Goal: Task Accomplishment & Management: Use online tool/utility

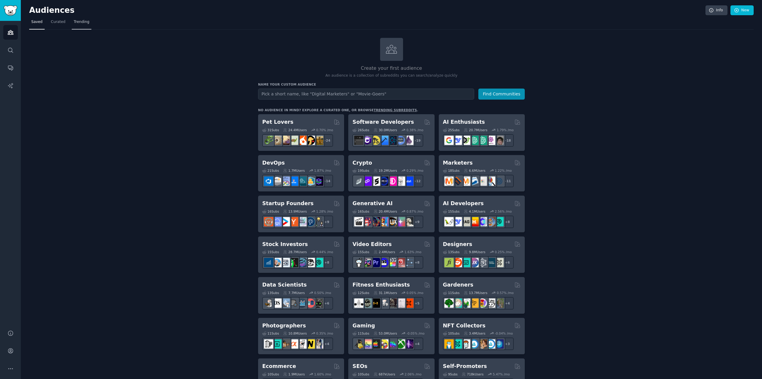
click at [78, 22] on span "Trending" at bounding box center [81, 21] width 15 height 5
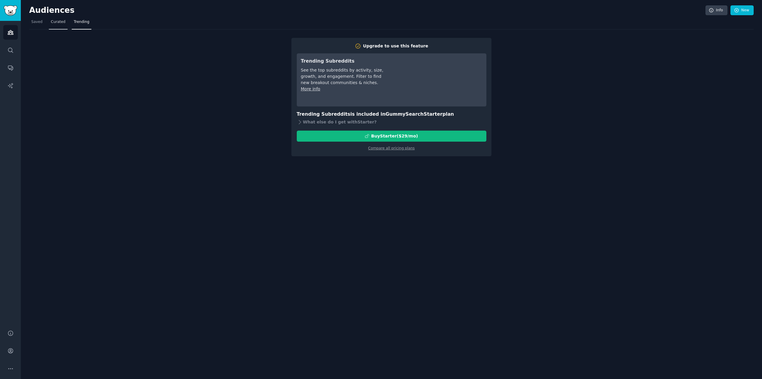
click at [60, 25] on link "Curated" at bounding box center [58, 23] width 19 height 12
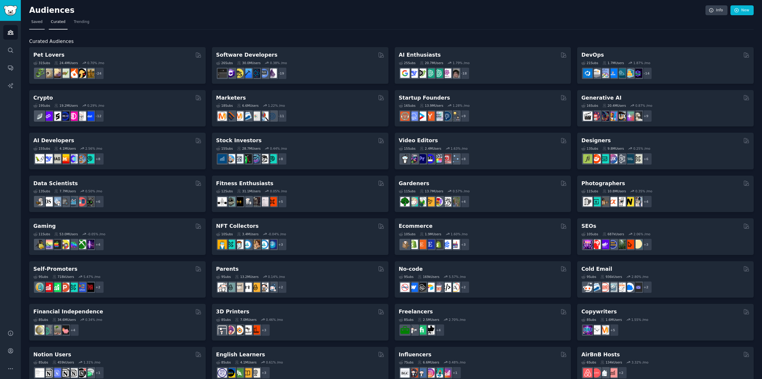
click at [38, 25] on link "Saved" at bounding box center [36, 23] width 15 height 12
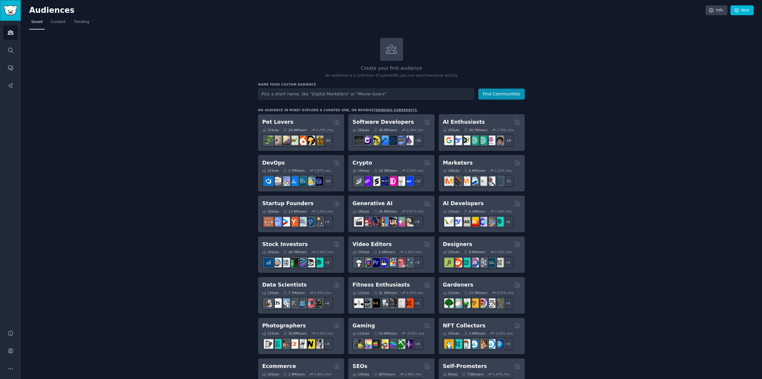
click at [7, 10] on img "Sidebar" at bounding box center [11, 10] width 14 height 10
click at [12, 45] on link "Search" at bounding box center [10, 50] width 15 height 15
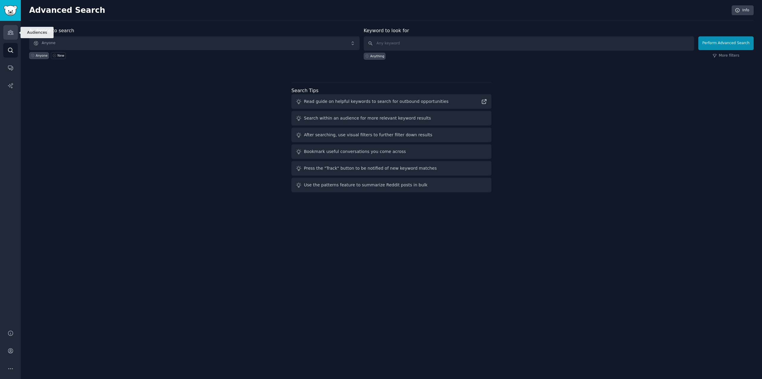
click at [10, 34] on icon "Sidebar" at bounding box center [10, 32] width 6 height 6
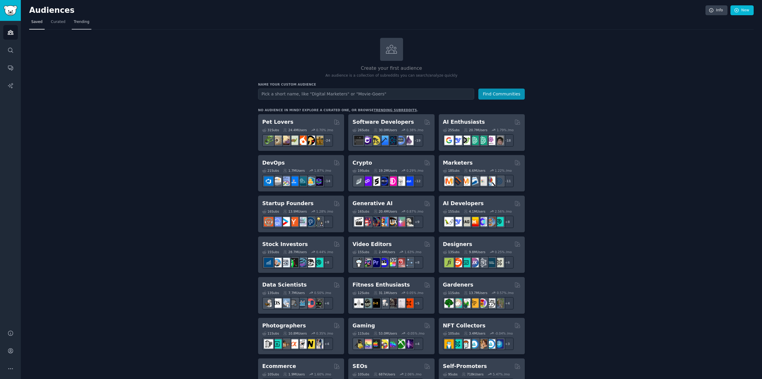
click at [78, 24] on span "Trending" at bounding box center [81, 21] width 15 height 5
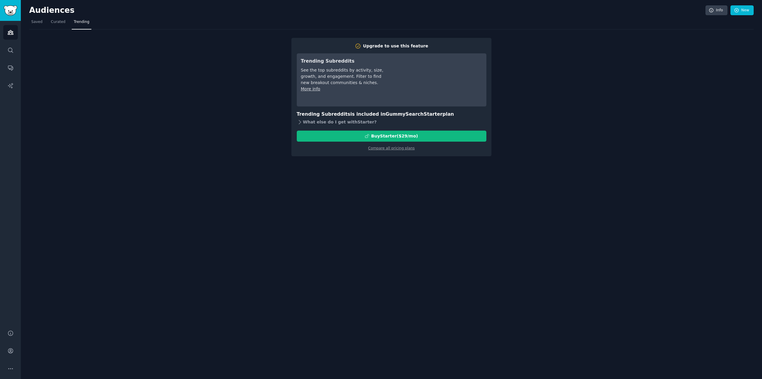
click at [302, 120] on icon at bounding box center [300, 122] width 6 height 6
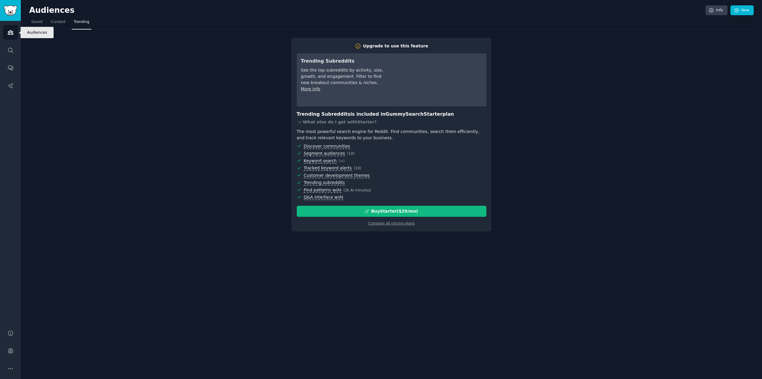
click at [9, 34] on icon "Sidebar" at bounding box center [10, 32] width 6 height 6
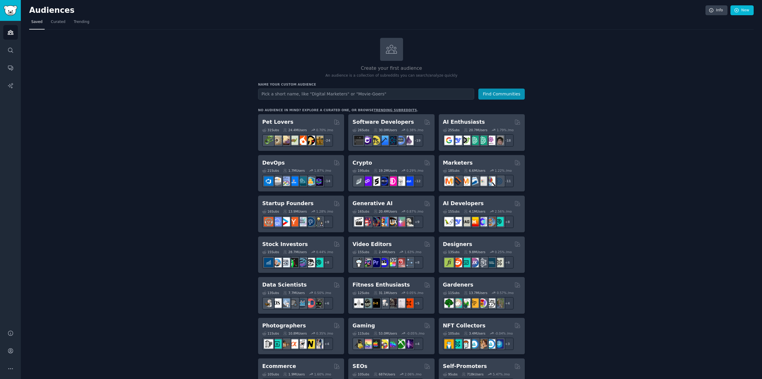
click at [386, 110] on link "trending subreddits" at bounding box center [395, 110] width 43 height 4
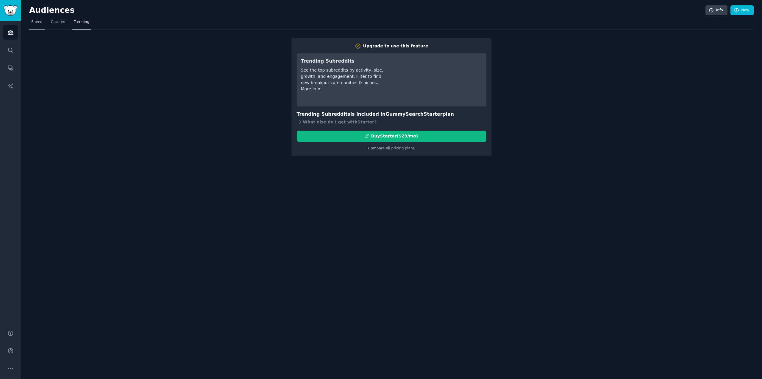
click at [41, 27] on link "Saved" at bounding box center [36, 23] width 15 height 12
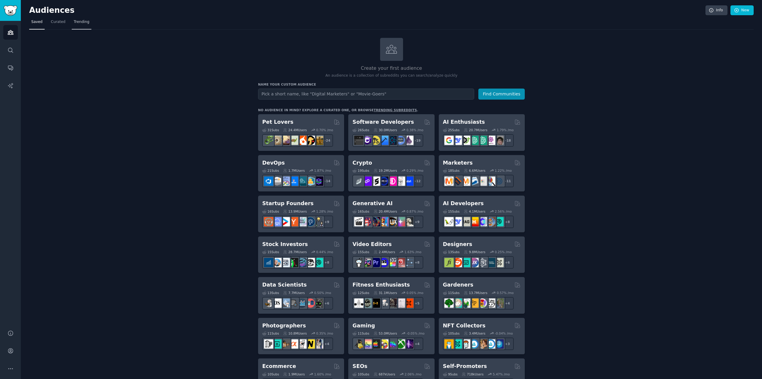
click at [77, 21] on span "Trending" at bounding box center [81, 21] width 15 height 5
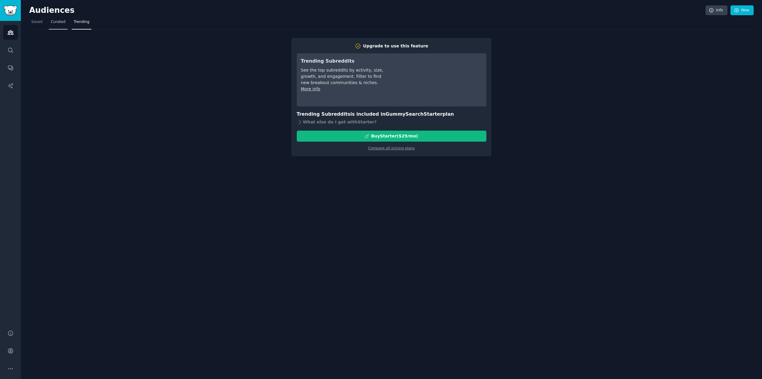
click at [57, 23] on span "Curated" at bounding box center [58, 21] width 15 height 5
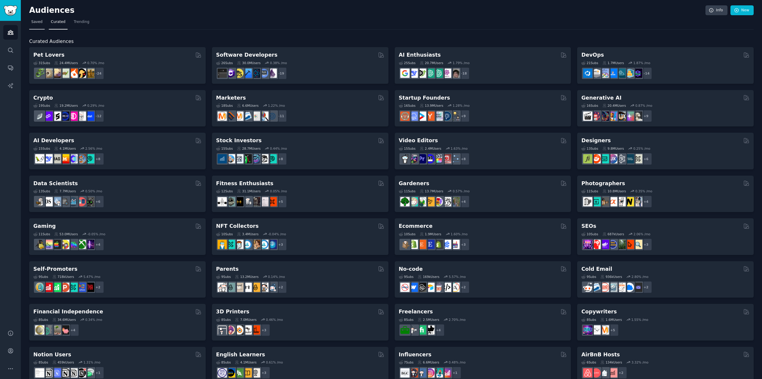
click at [37, 26] on link "Saved" at bounding box center [36, 23] width 15 height 12
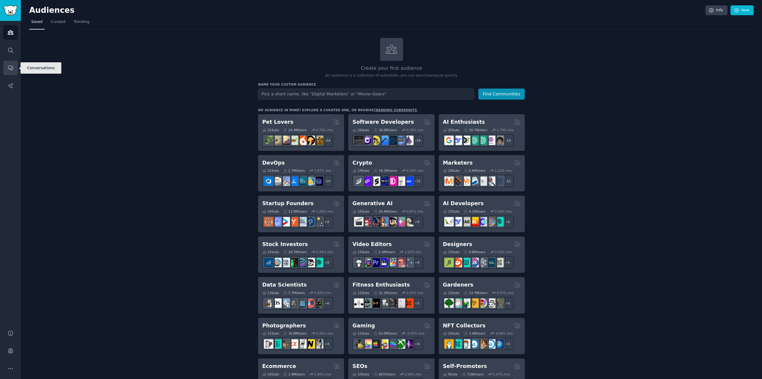
click at [12, 69] on icon "Sidebar" at bounding box center [10, 68] width 5 height 5
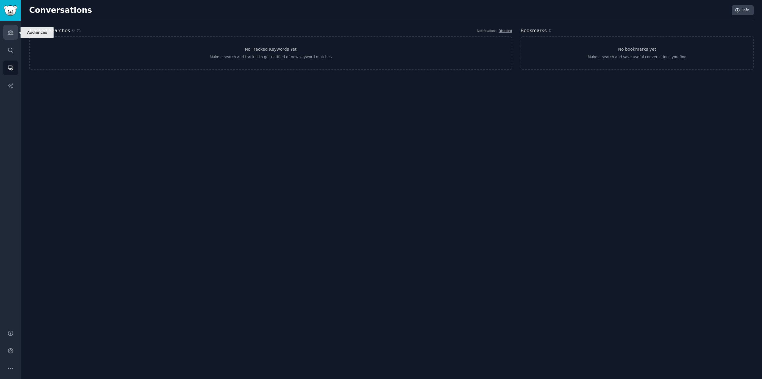
click at [15, 31] on link "Audiences" at bounding box center [10, 32] width 15 height 15
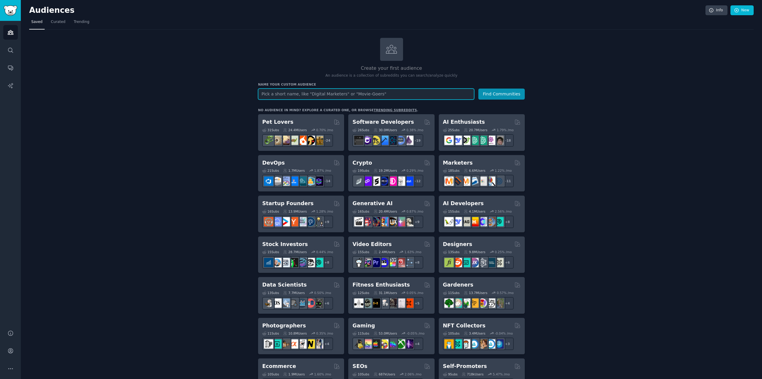
click at [295, 93] on input "text" at bounding box center [366, 93] width 216 height 11
type input "p"
click at [336, 96] on input "Pop Culture" at bounding box center [366, 93] width 216 height 11
type input "Pop Culture"
click at [494, 91] on button "Find Communities" at bounding box center [502, 93] width 46 height 11
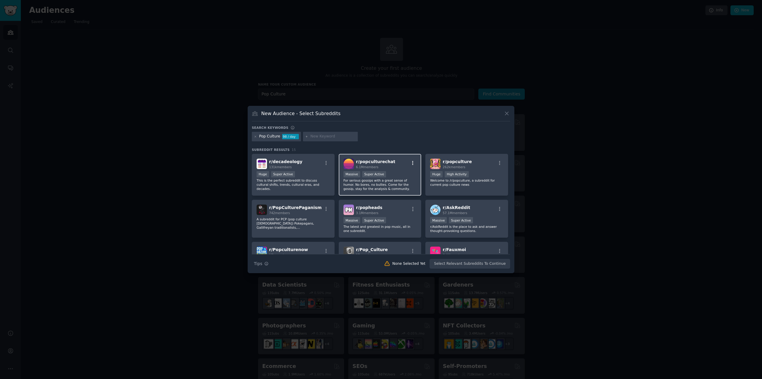
click at [413, 163] on icon "button" at bounding box center [412, 162] width 5 height 5
click at [393, 157] on div "r/ popculturechat 6.1M members Relevant Subreddit Add to your audience Show Mor…" at bounding box center [380, 175] width 83 height 42
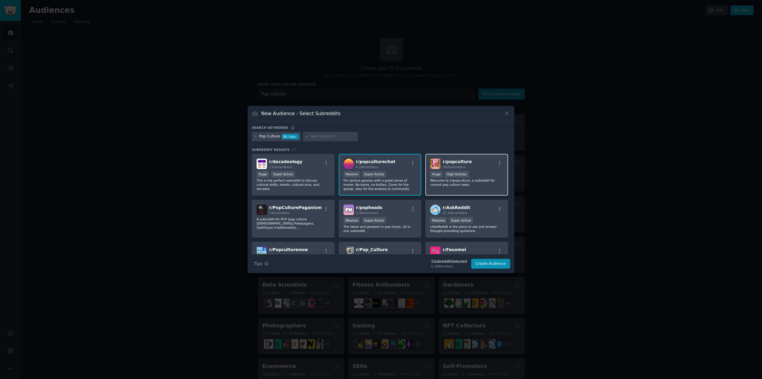
click at [469, 165] on div "r/ popculture 262k members" at bounding box center [466, 163] width 73 height 10
click at [501, 264] on button "Create Audience" at bounding box center [490, 264] width 39 height 10
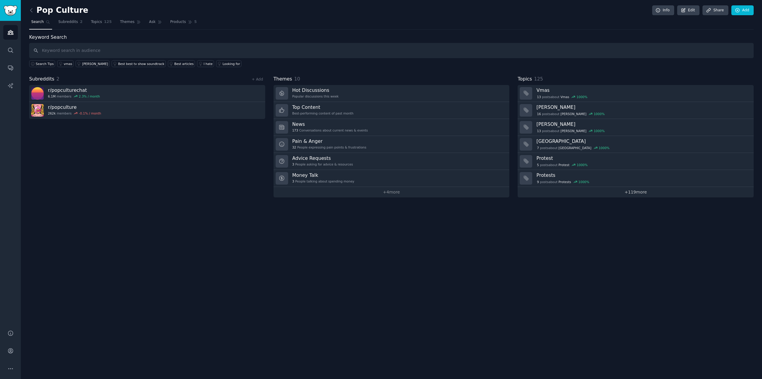
click at [642, 192] on link "+ 119 more" at bounding box center [636, 192] width 236 height 10
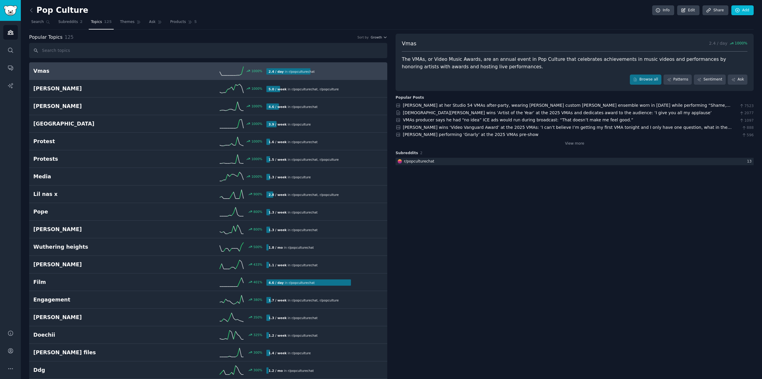
click at [564, 145] on div "View more" at bounding box center [575, 142] width 358 height 7
click at [572, 144] on link "View more" at bounding box center [574, 143] width 19 height 5
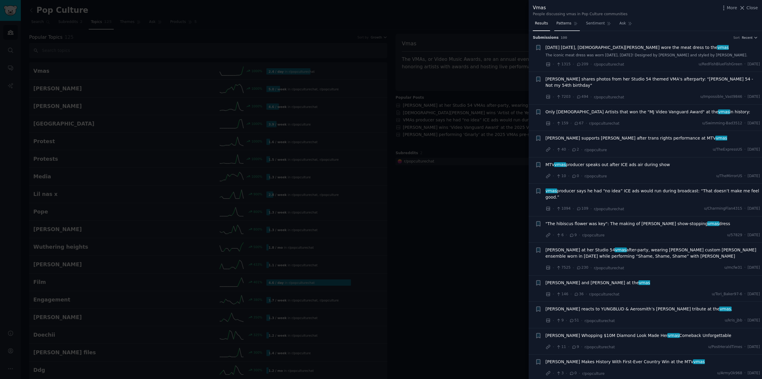
click at [563, 23] on span "Patterns" at bounding box center [564, 23] width 15 height 5
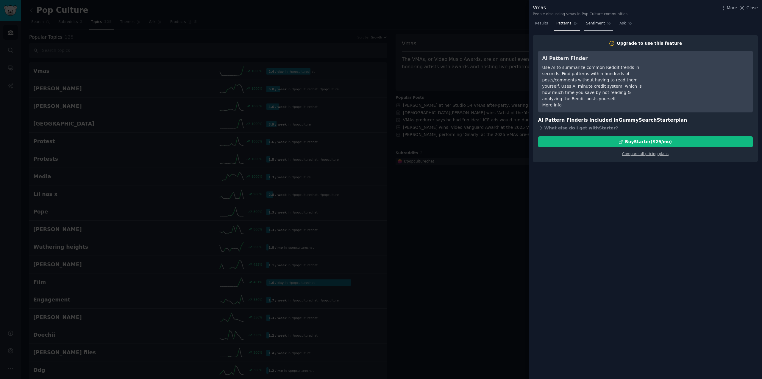
click at [597, 25] on span "Sentiment" at bounding box center [595, 23] width 19 height 5
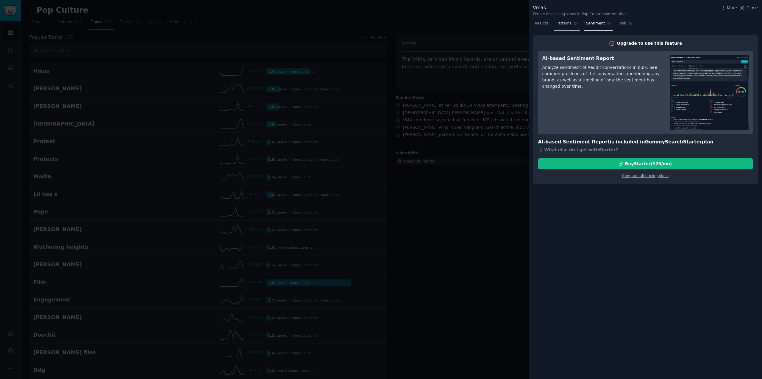
click at [556, 20] on link "Patterns" at bounding box center [567, 25] width 25 height 12
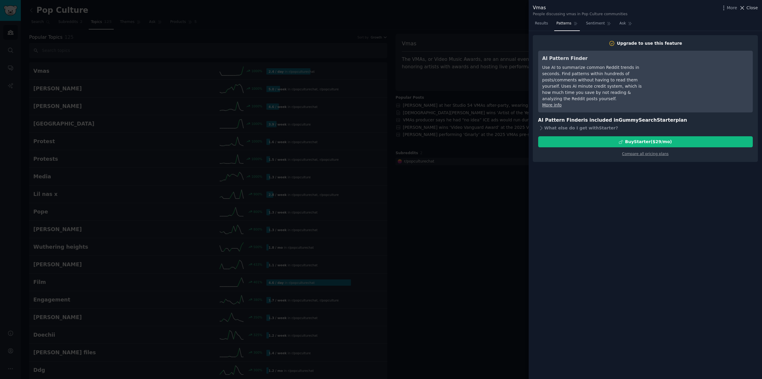
click at [755, 9] on span "Close" at bounding box center [752, 8] width 11 height 6
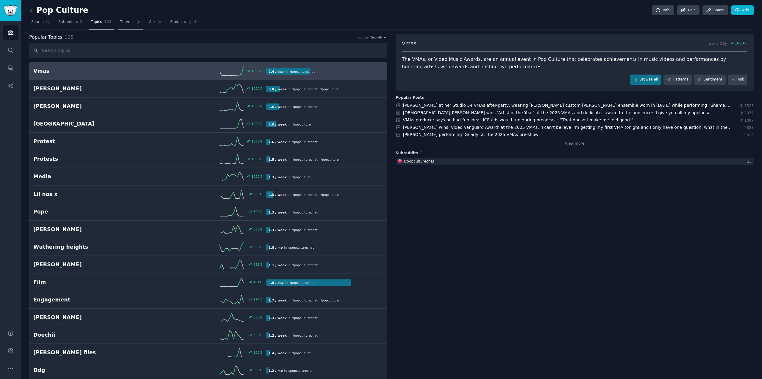
click at [124, 23] on span "Themes" at bounding box center [127, 21] width 15 height 5
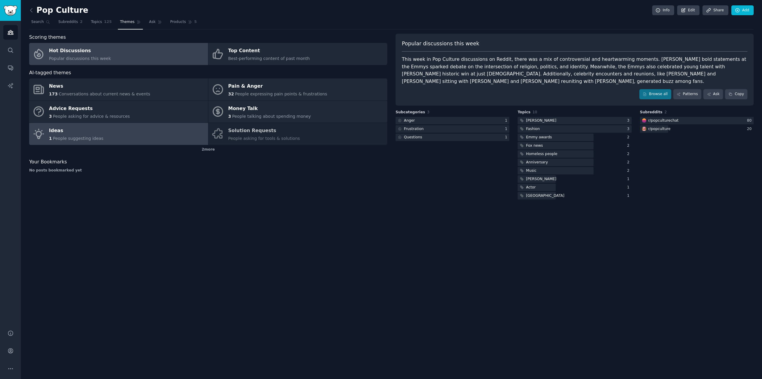
click at [105, 130] on link "Ideas 1 People suggesting ideas" at bounding box center [118, 134] width 179 height 22
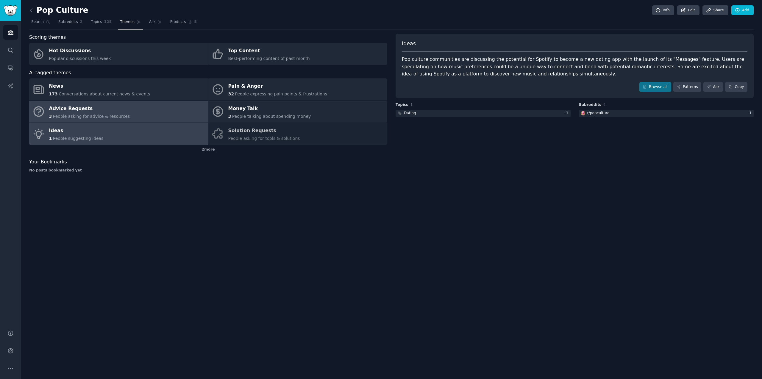
click at [115, 108] on div "Advice Requests" at bounding box center [89, 109] width 81 height 10
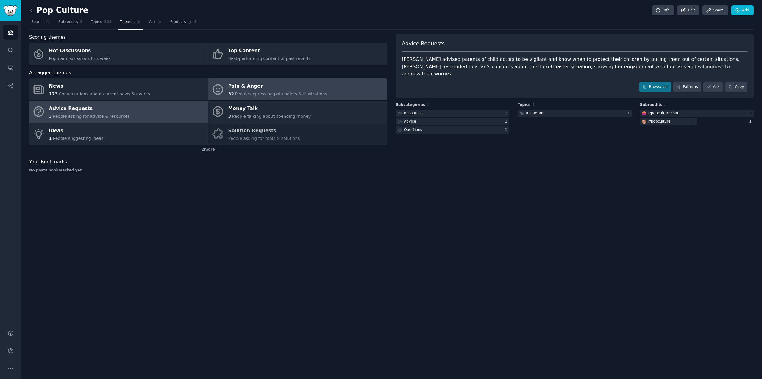
click at [248, 87] on div "Pain & Anger" at bounding box center [277, 87] width 99 height 10
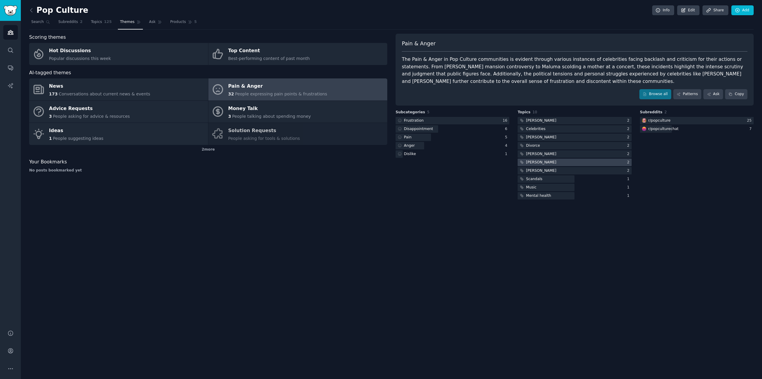
click at [539, 161] on div "[PERSON_NAME]" at bounding box center [541, 162] width 30 height 5
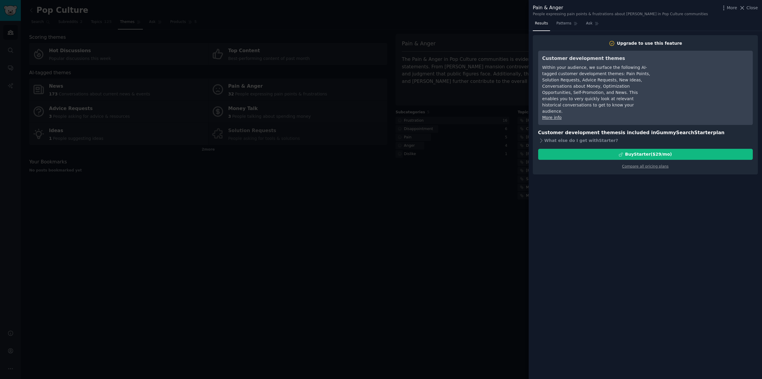
click at [493, 15] on div at bounding box center [381, 189] width 762 height 379
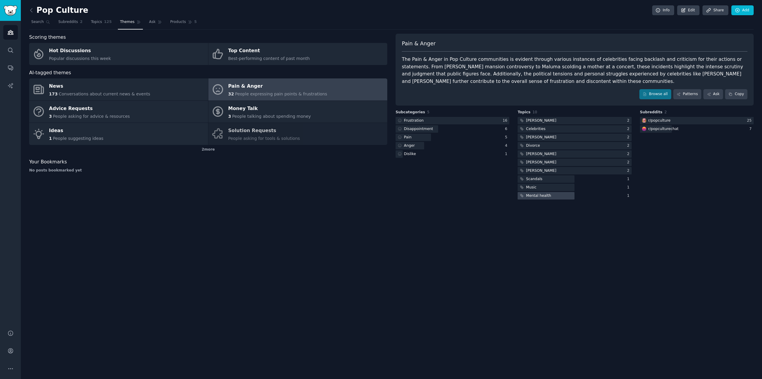
click at [544, 198] on div "Mental health" at bounding box center [538, 195] width 25 height 5
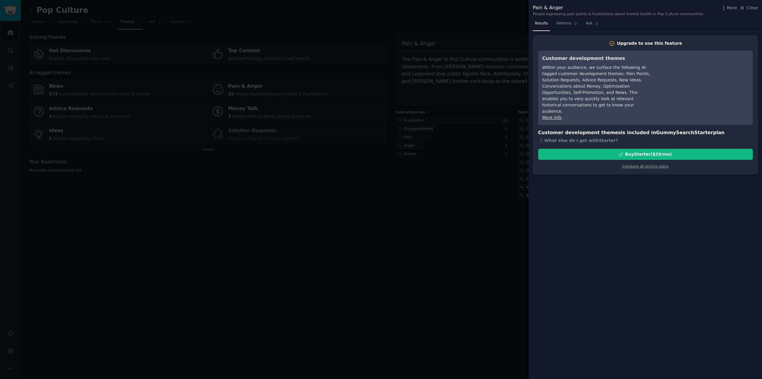
click at [458, 24] on div at bounding box center [381, 189] width 762 height 379
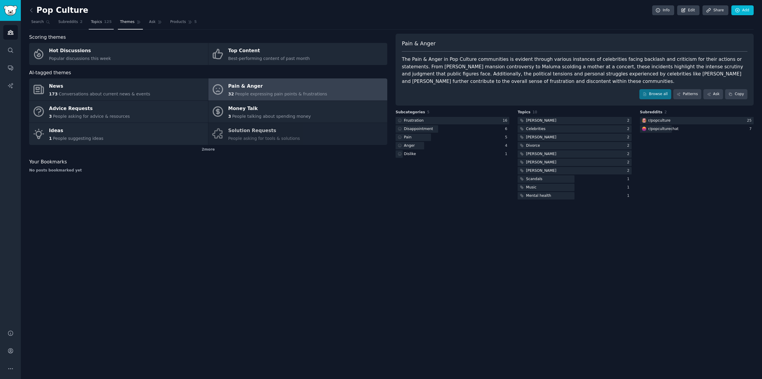
click at [94, 21] on span "Topics" at bounding box center [96, 21] width 11 height 5
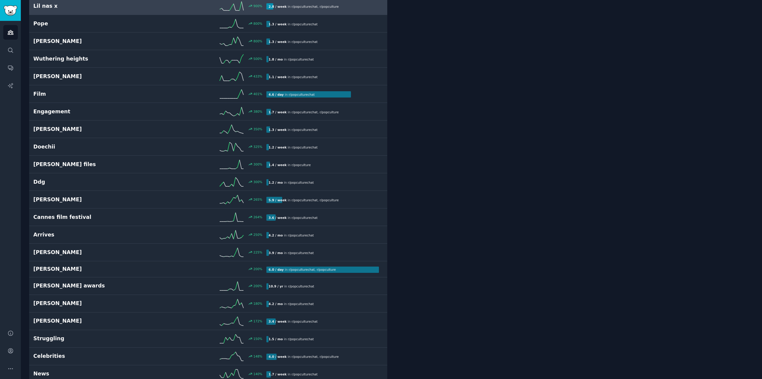
scroll to position [179, 0]
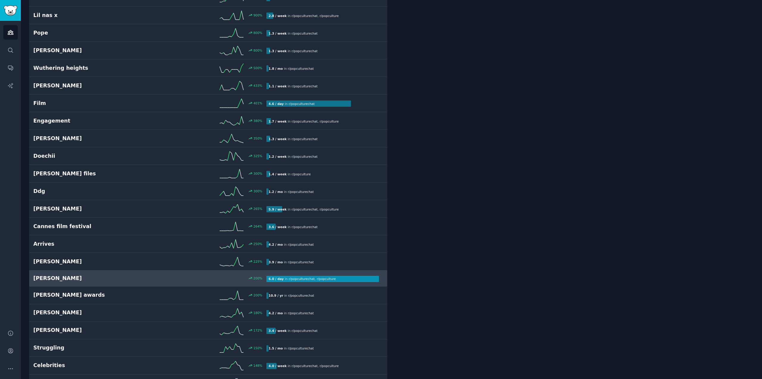
click at [130, 277] on h2 "[PERSON_NAME]" at bounding box center [91, 277] width 117 height 7
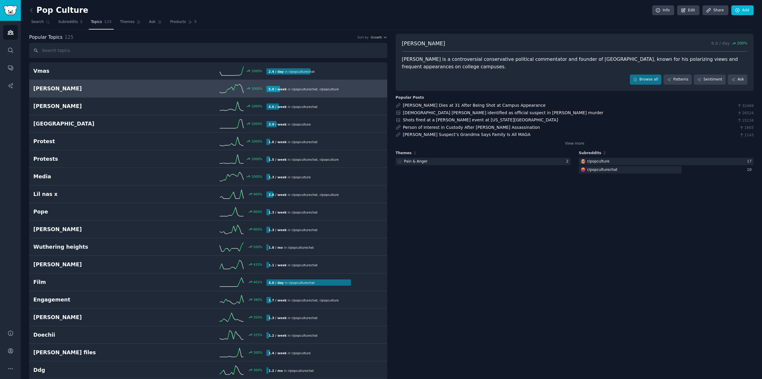
click at [89, 87] on h2 "[PERSON_NAME]" at bounding box center [91, 88] width 117 height 7
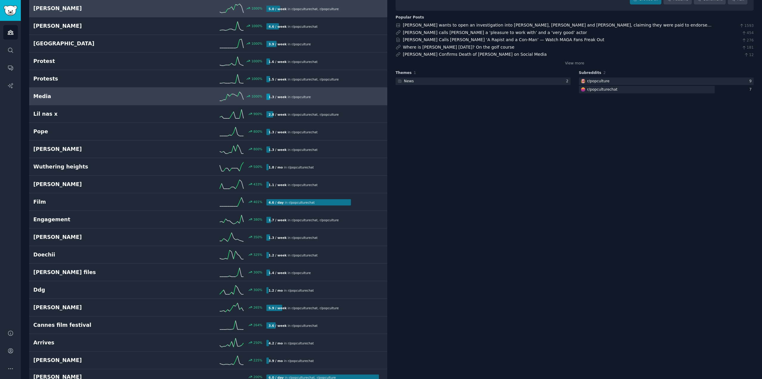
scroll to position [89, 0]
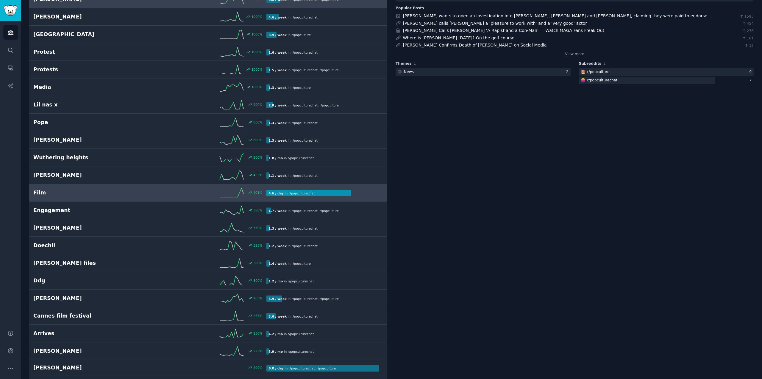
click at [259, 188] on link "Film 401 % 4.6 / day in r/ popculturechat" at bounding box center [208, 193] width 358 height 18
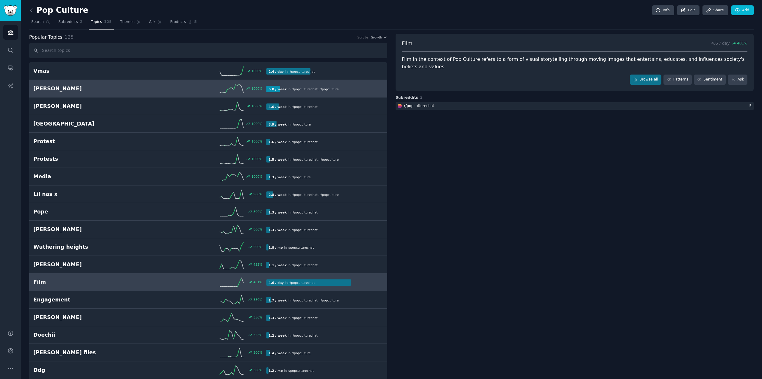
click at [97, 87] on h2 "[PERSON_NAME]" at bounding box center [91, 88] width 117 height 7
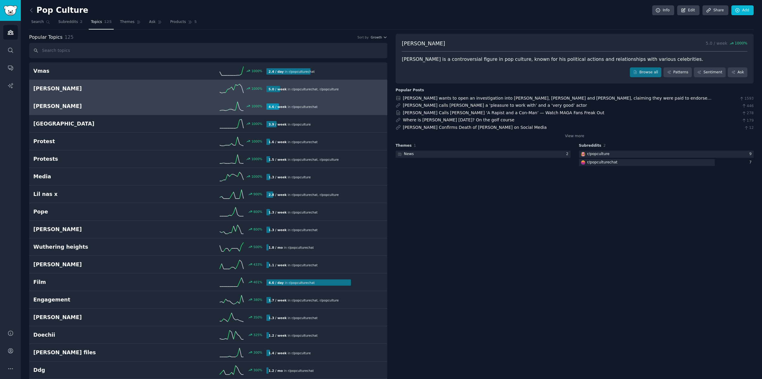
click at [134, 105] on h2 "[PERSON_NAME]" at bounding box center [91, 105] width 117 height 7
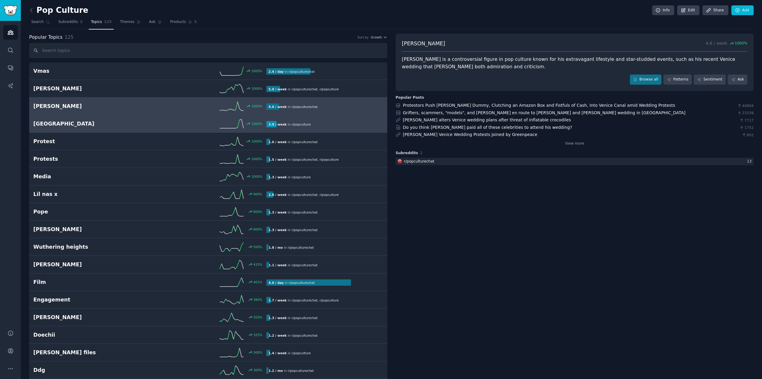
click at [159, 123] on div "1000 %" at bounding box center [208, 123] width 117 height 9
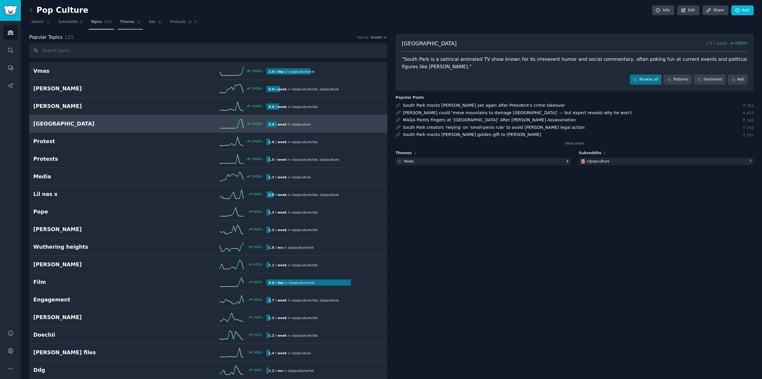
click at [122, 25] on link "Themes" at bounding box center [130, 23] width 25 height 12
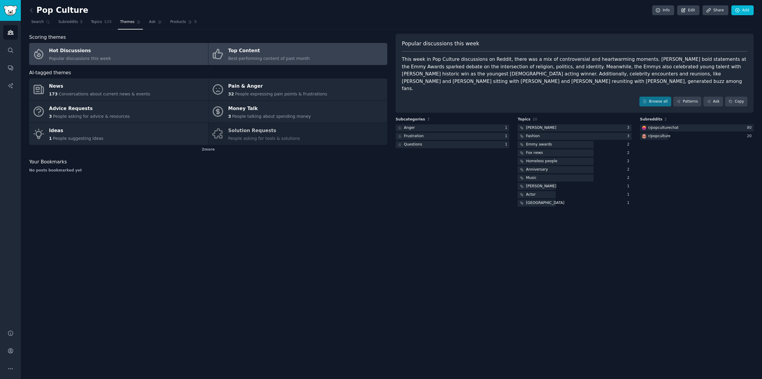
click at [306, 54] on link "Top Content Best-performing content of past month" at bounding box center [297, 54] width 179 height 22
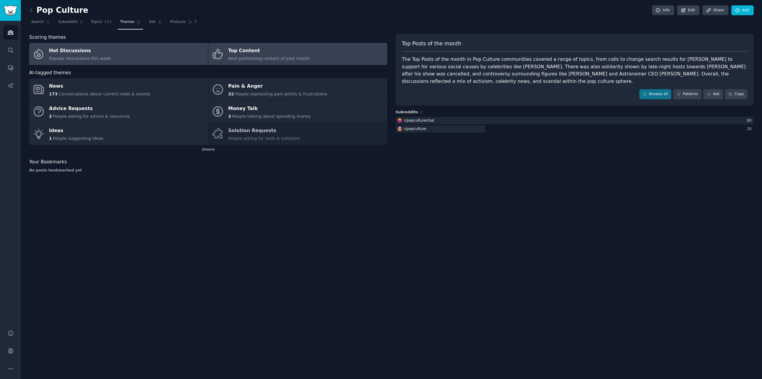
click at [61, 57] on span "Popular discussions this week" at bounding box center [80, 58] width 62 height 5
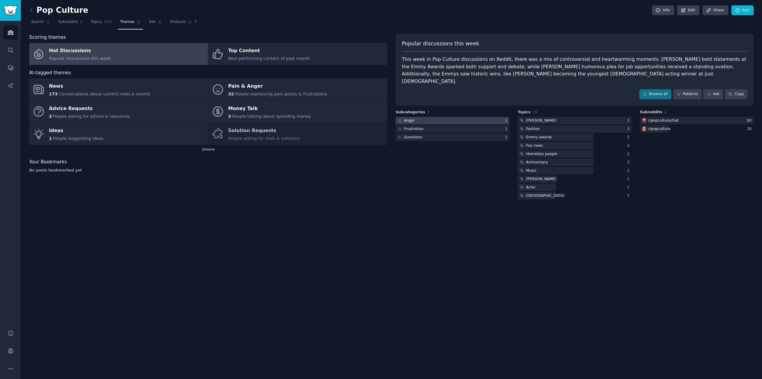
click at [453, 117] on div at bounding box center [453, 120] width 114 height 7
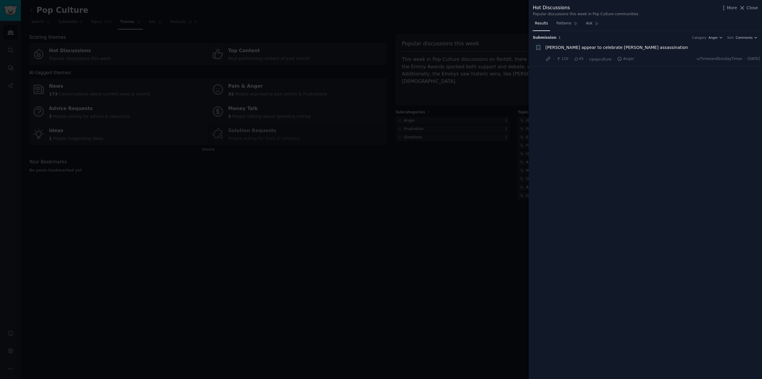
click at [440, 13] on div at bounding box center [381, 189] width 762 height 379
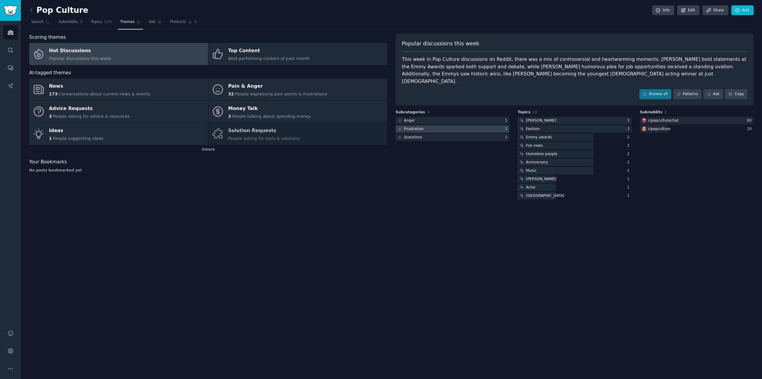
click at [421, 126] on div "Frustration" at bounding box center [414, 128] width 20 height 5
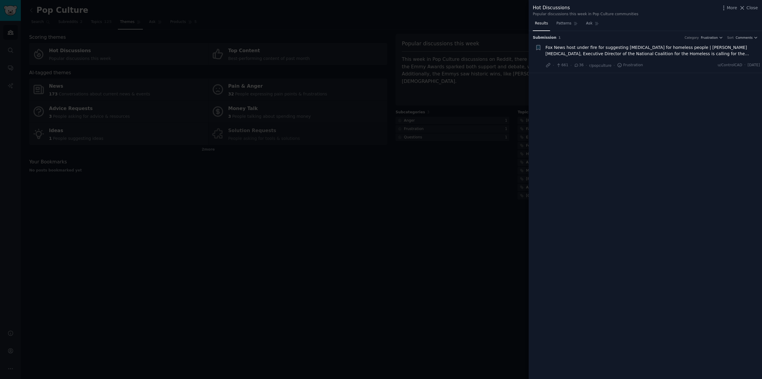
click at [443, 31] on div at bounding box center [381, 189] width 762 height 379
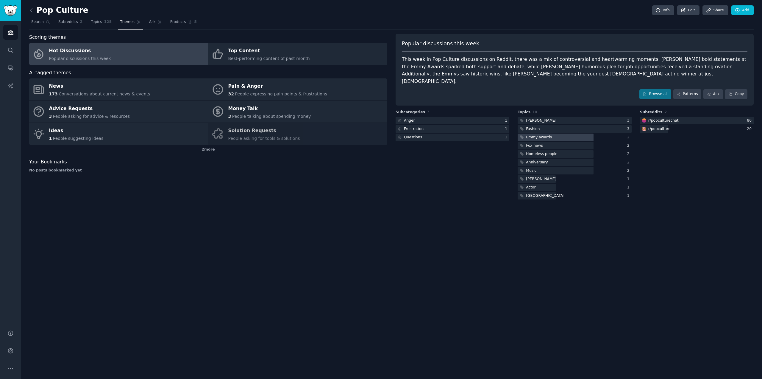
click at [546, 135] on div "Emmy awards" at bounding box center [539, 137] width 26 height 5
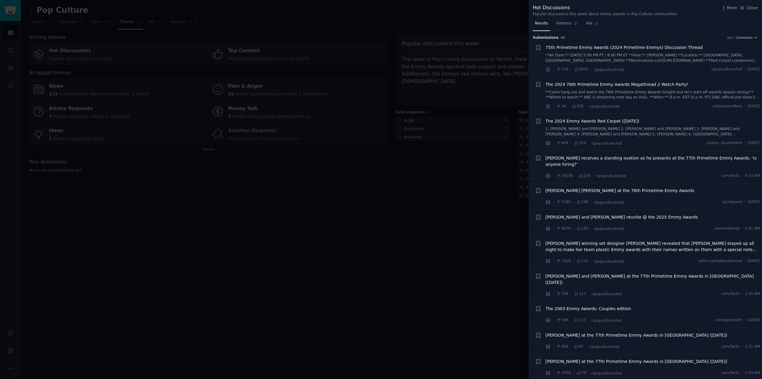
click at [473, 15] on div at bounding box center [381, 189] width 762 height 379
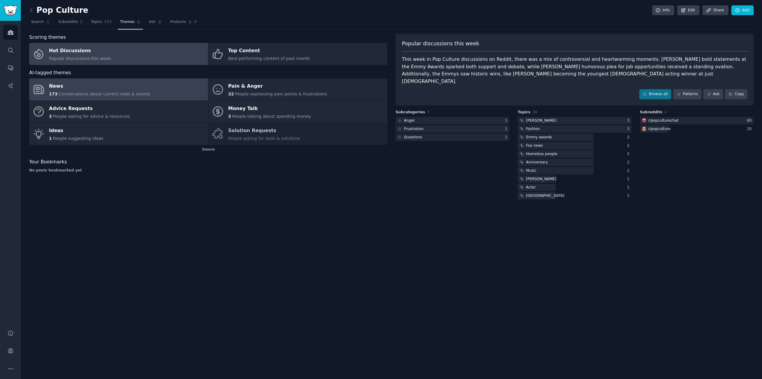
click at [65, 82] on div "News" at bounding box center [99, 87] width 101 height 10
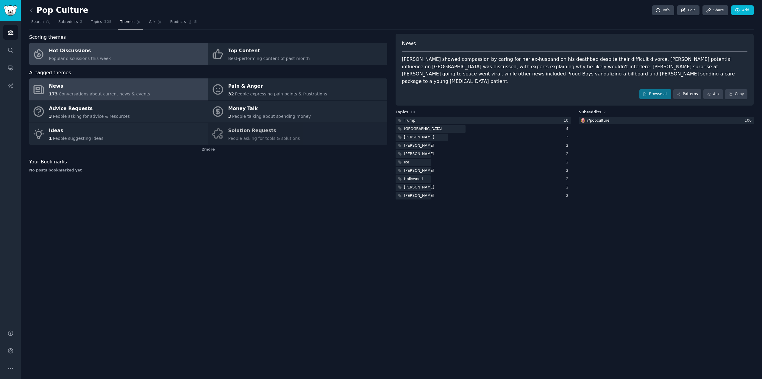
click at [75, 49] on div "Hot Discussions" at bounding box center [80, 51] width 62 height 10
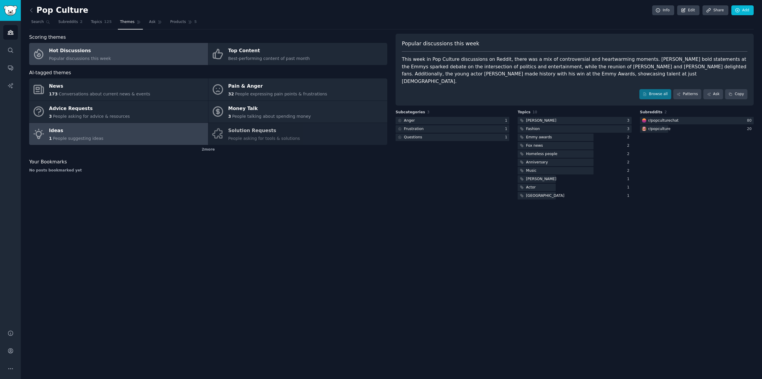
click at [122, 139] on link "Ideas 1 People suggesting ideas" at bounding box center [118, 134] width 179 height 22
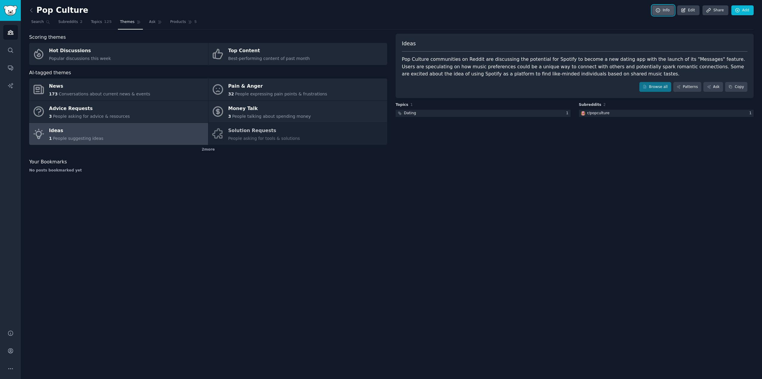
click at [669, 10] on link "Info" at bounding box center [664, 10] width 22 height 10
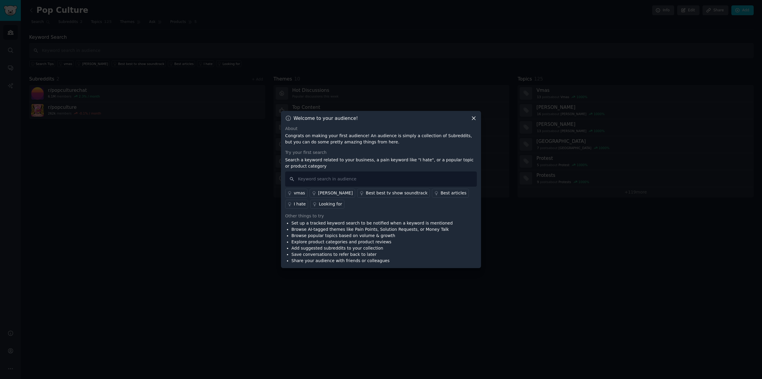
click at [470, 119] on div "Welcome to your audience!" at bounding box center [381, 118] width 192 height 6
click at [475, 119] on icon at bounding box center [474, 118] width 6 height 6
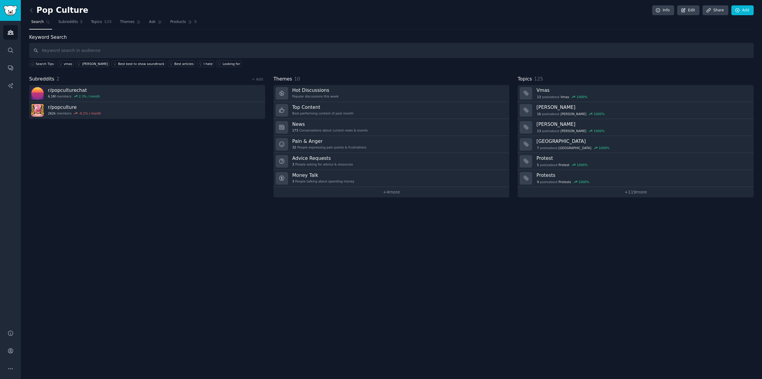
click at [646, 243] on div "Pop Culture Info Edit Share Add Search Subreddits 2 Topics 125 Themes Ask Produ…" at bounding box center [392, 189] width 742 height 379
click at [233, 245] on div "Pop Culture Info Edit Share Add Search Subreddits 2 Topics 125 Themes Ask Produ…" at bounding box center [392, 189] width 742 height 379
